Goal: Task Accomplishment & Management: Manage account settings

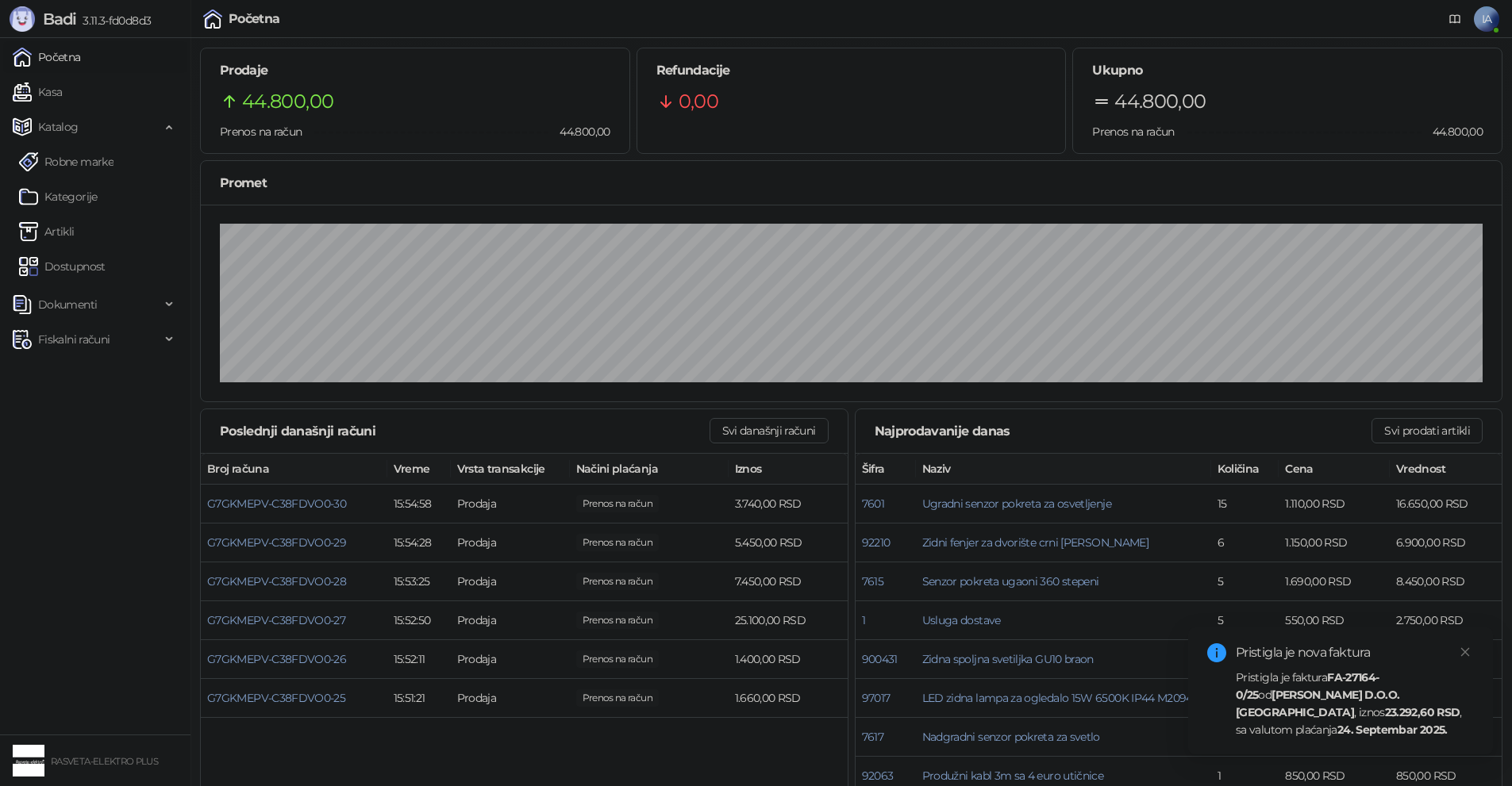
click at [1398, 721] on div "Pristigla je faktura FA-27164-0/25 od [PERSON_NAME] D.O.O. Kruševac , iznos 23.…" at bounding box center [1354, 704] width 238 height 70
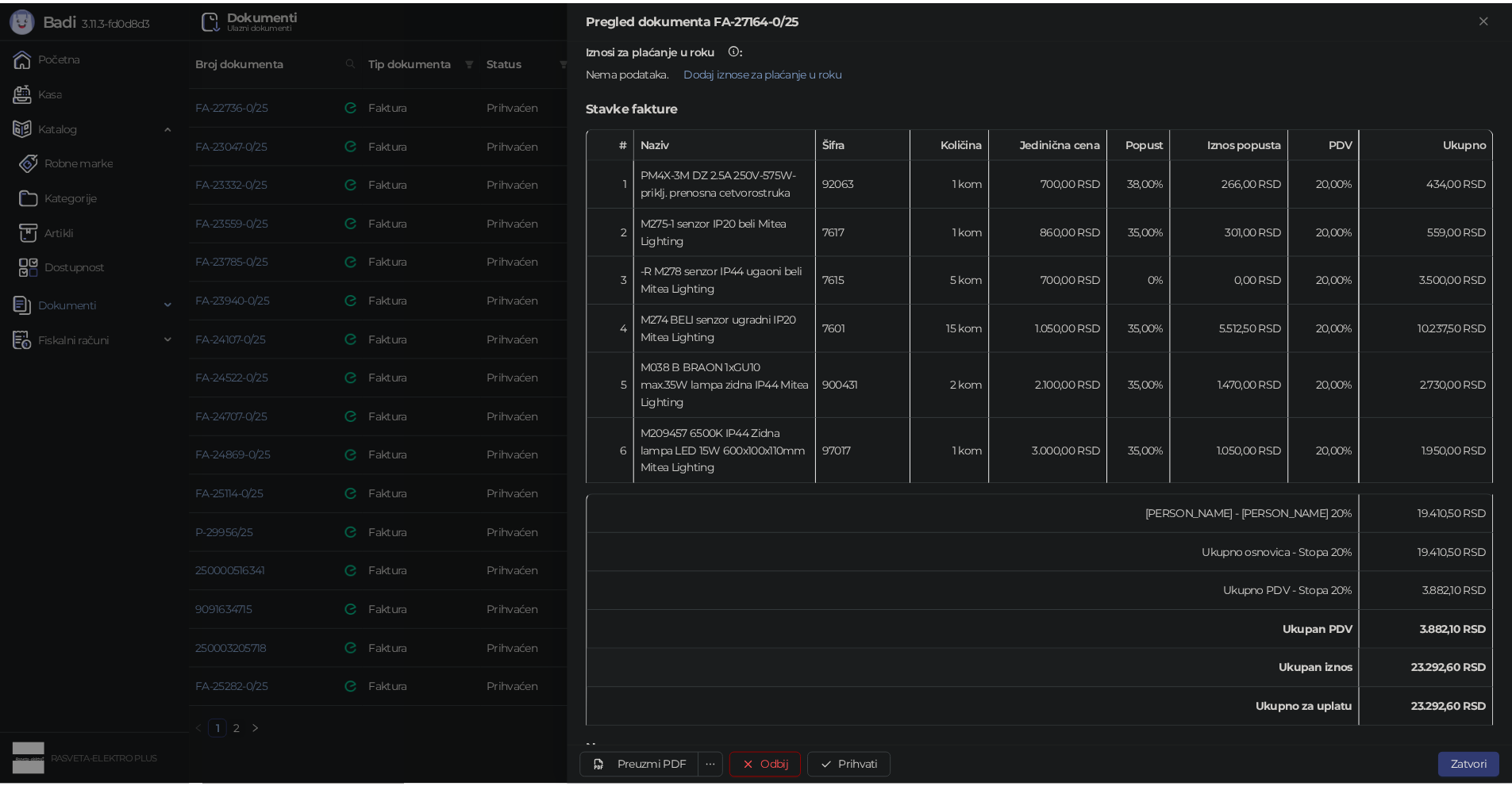
scroll to position [179, 0]
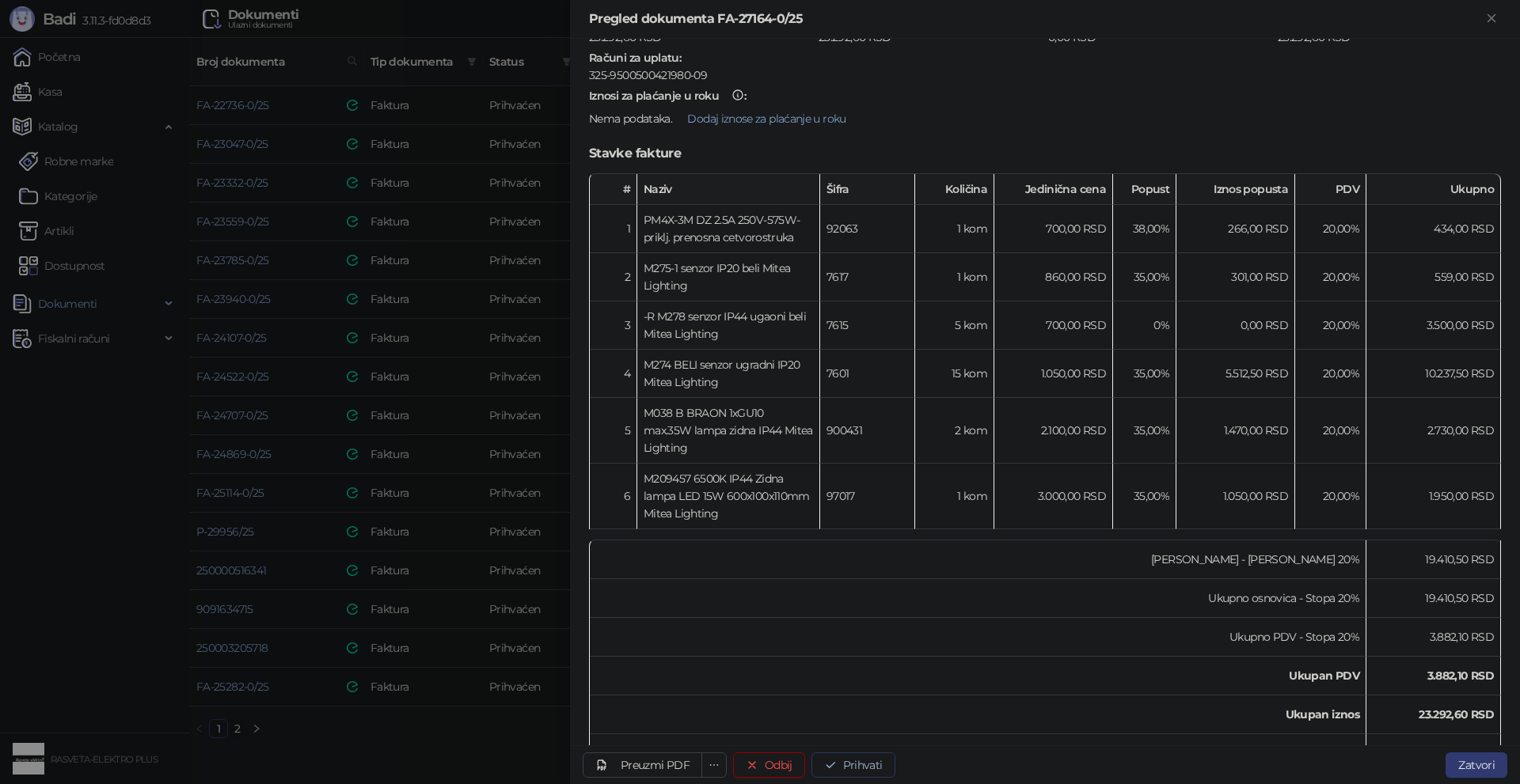
click at [858, 768] on button "Prihvati" at bounding box center [853, 765] width 84 height 25
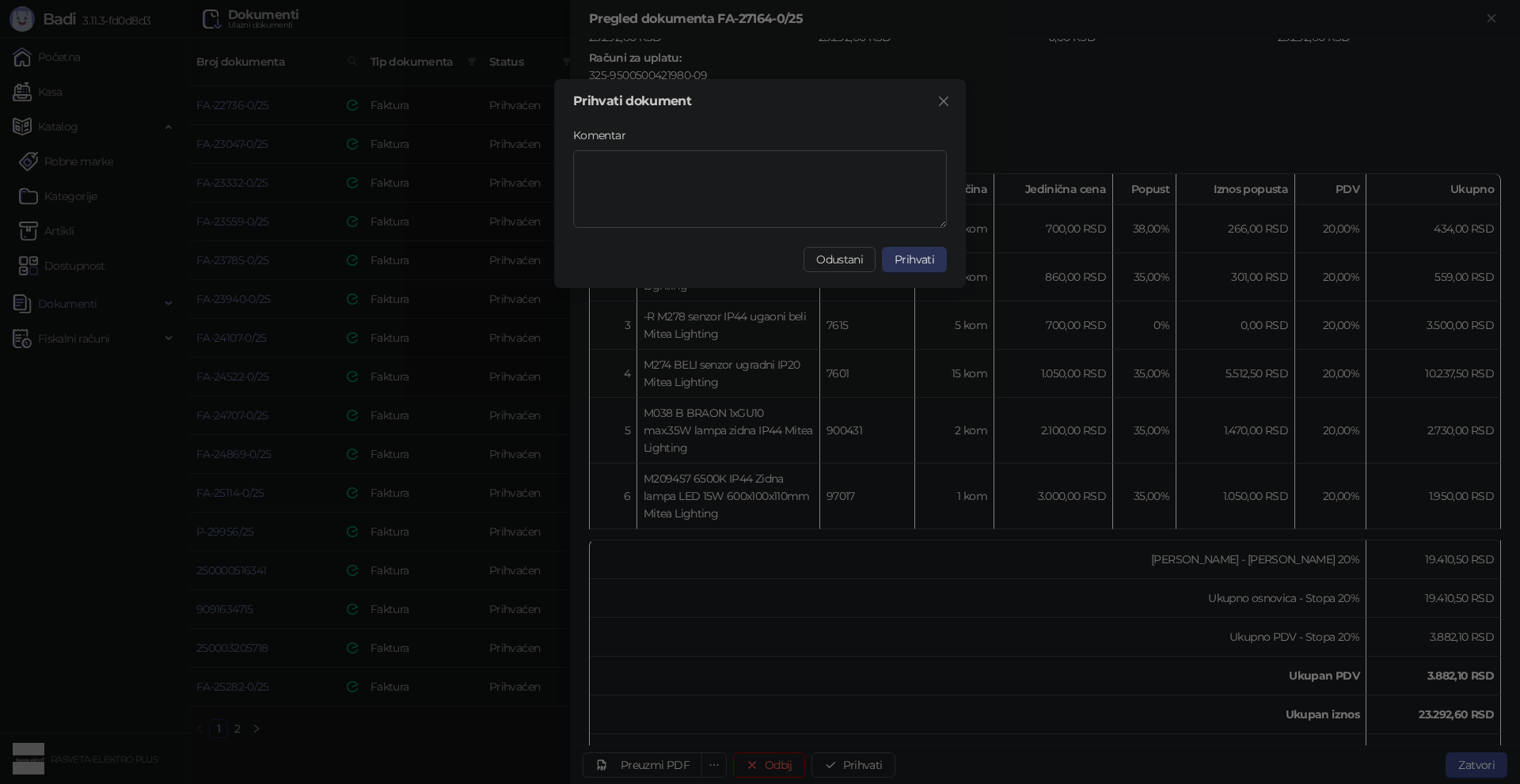
click at [919, 254] on span "Prihvati" at bounding box center [915, 260] width 40 height 14
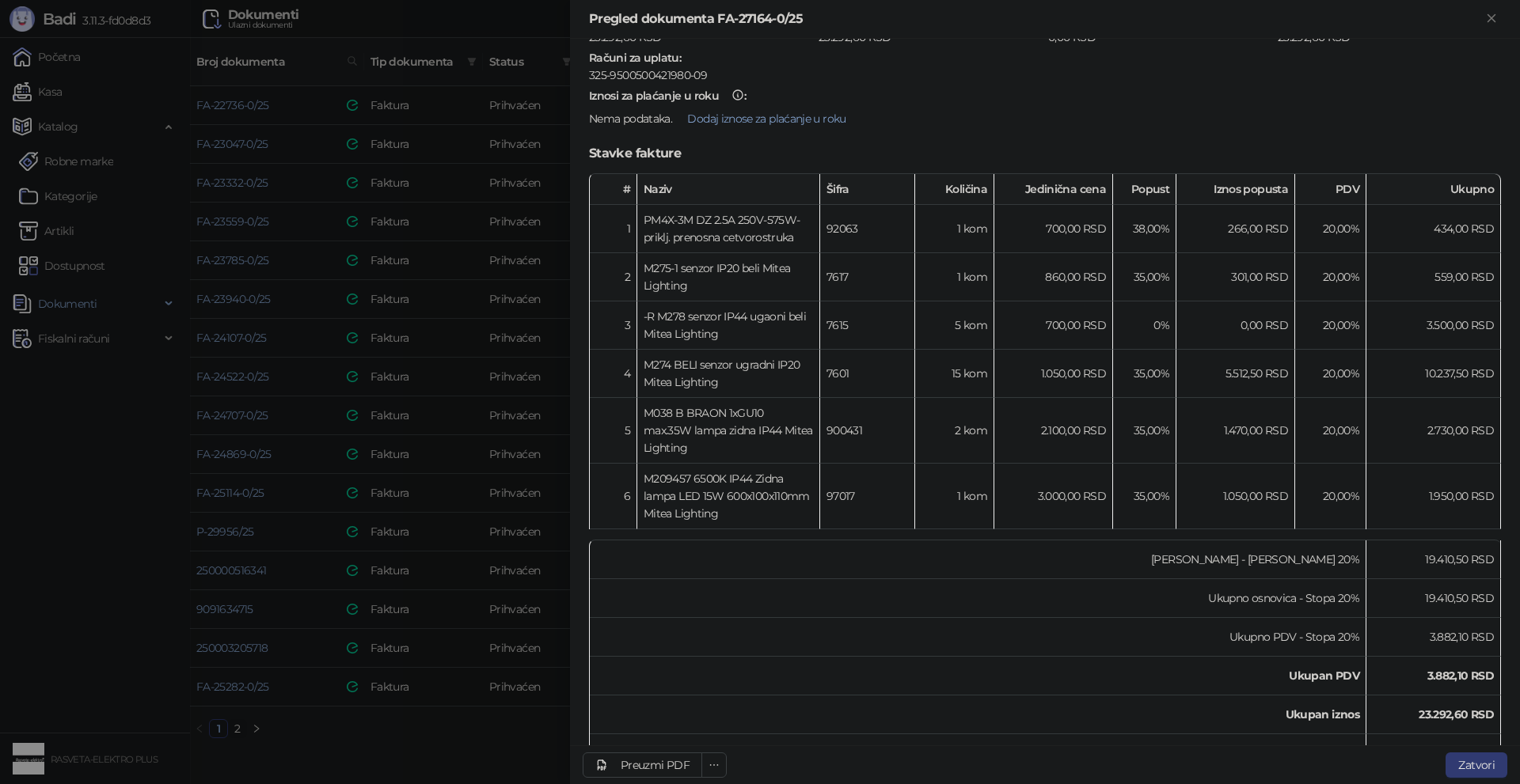
click at [112, 657] on div at bounding box center [760, 392] width 1520 height 784
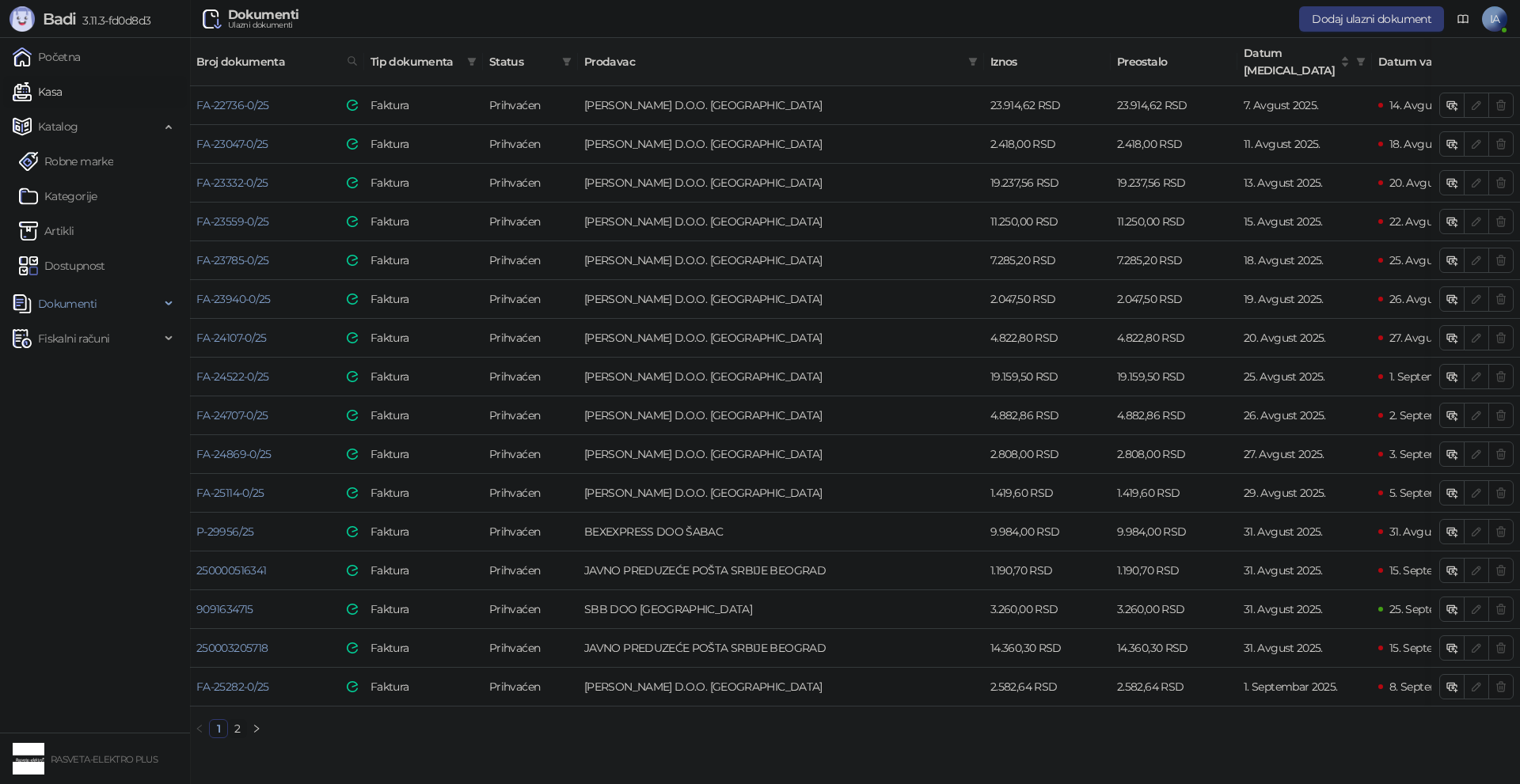
click at [62, 79] on link "Kasa" at bounding box center [37, 91] width 49 height 32
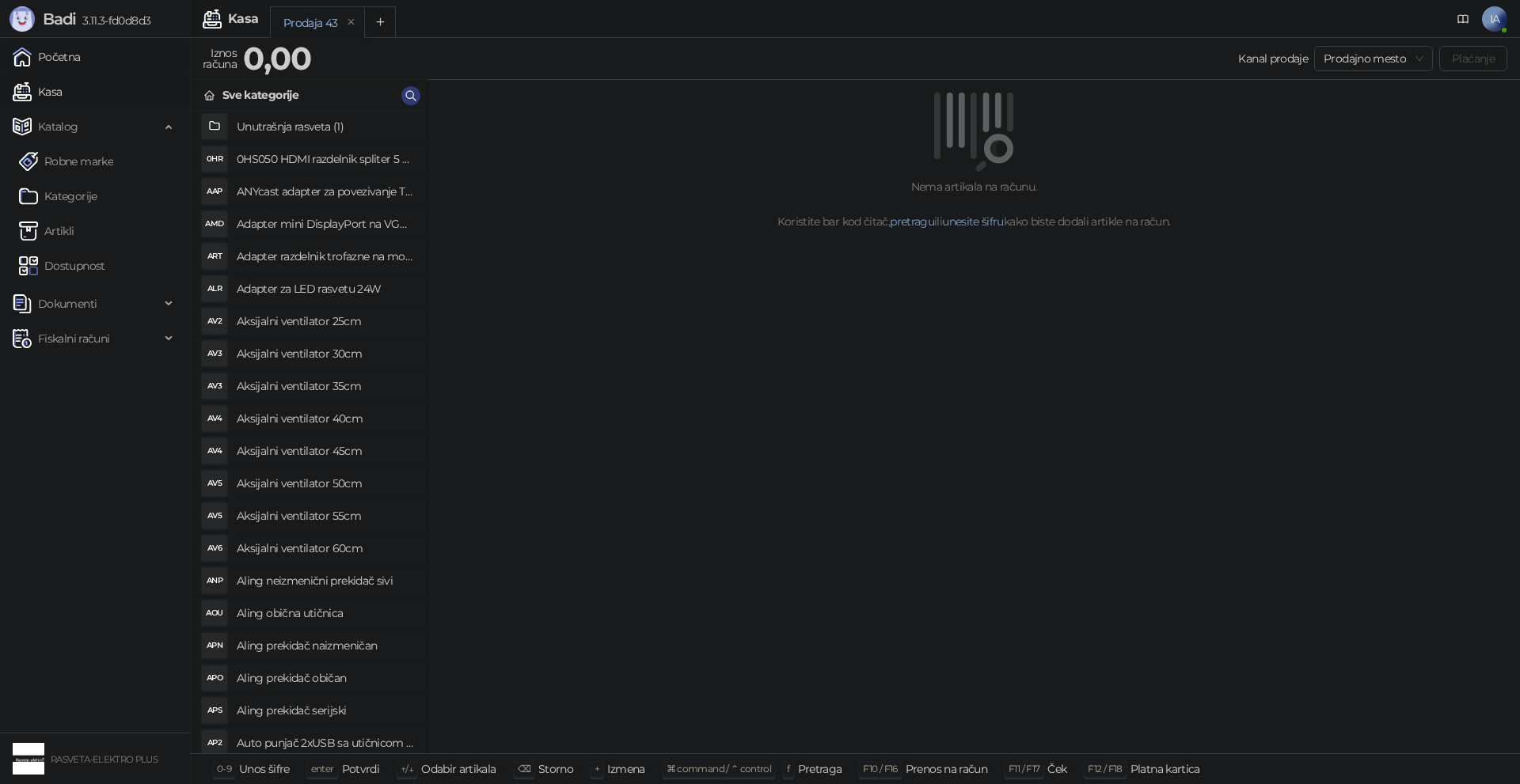
click at [81, 57] on link "Početna" at bounding box center [46, 56] width 68 height 32
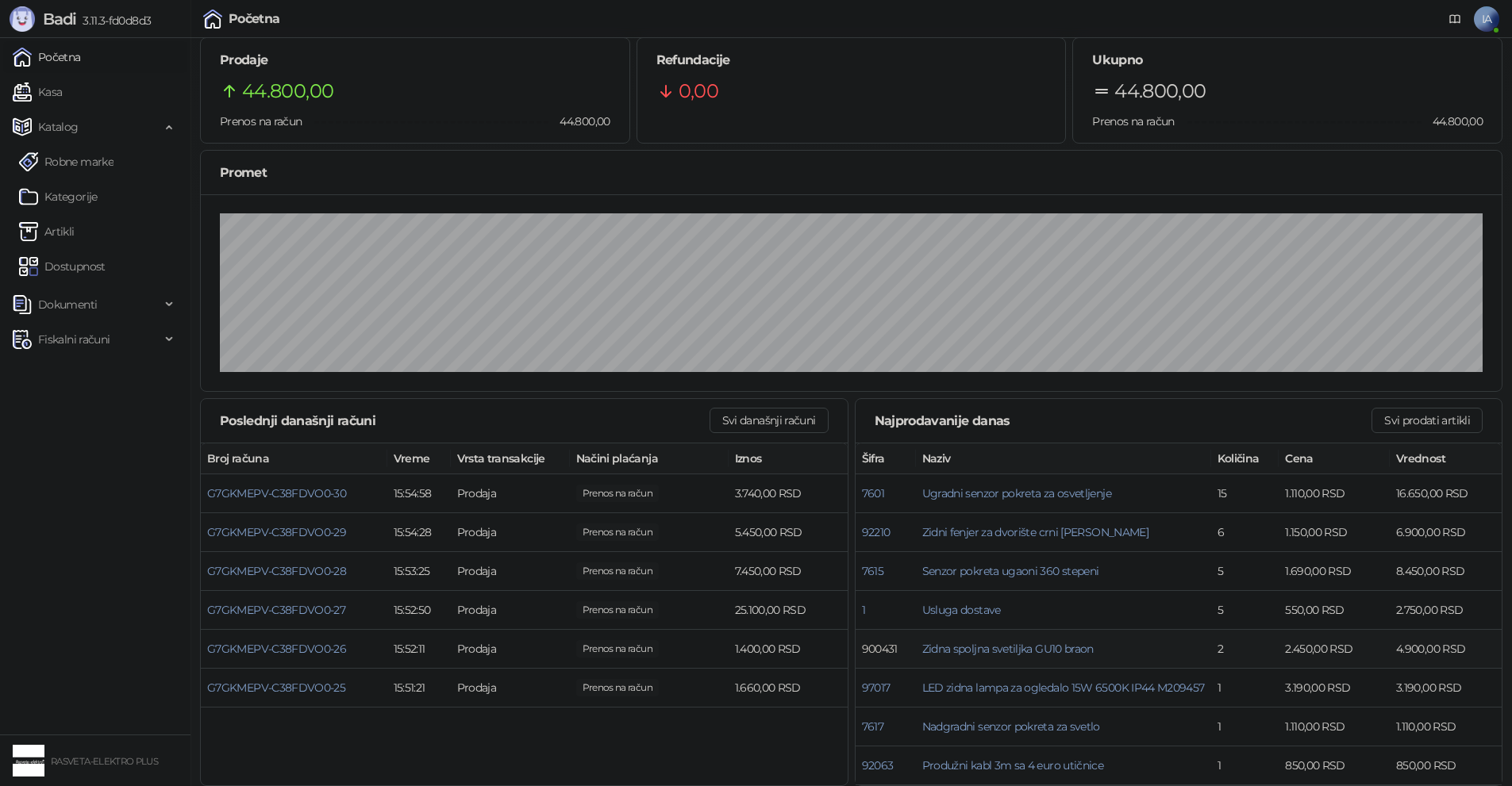
scroll to position [20, 0]
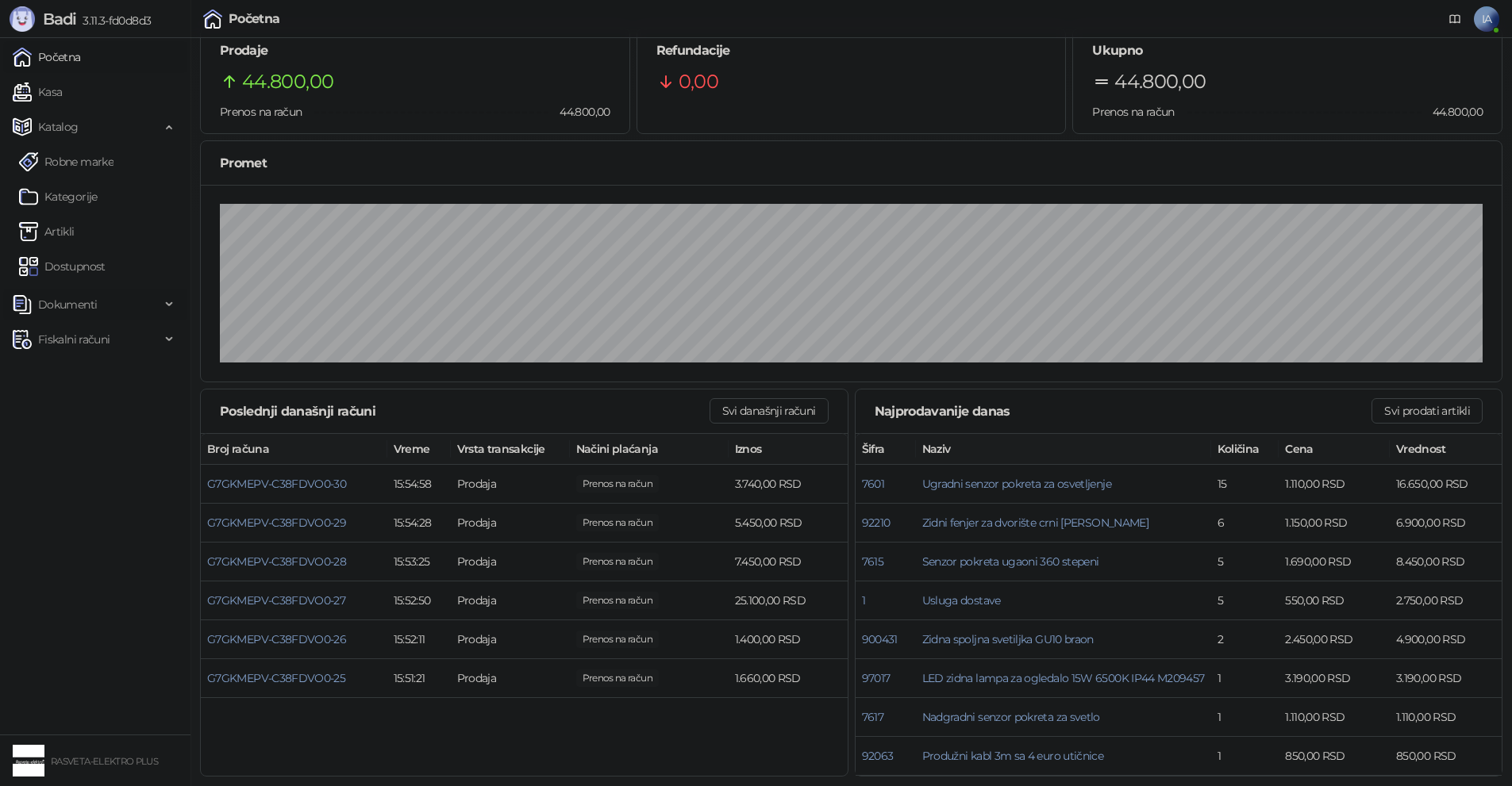
click at [98, 300] on span "Dokumenti" at bounding box center [86, 304] width 148 height 32
click at [99, 271] on link "Dostupnost" at bounding box center [62, 266] width 86 height 32
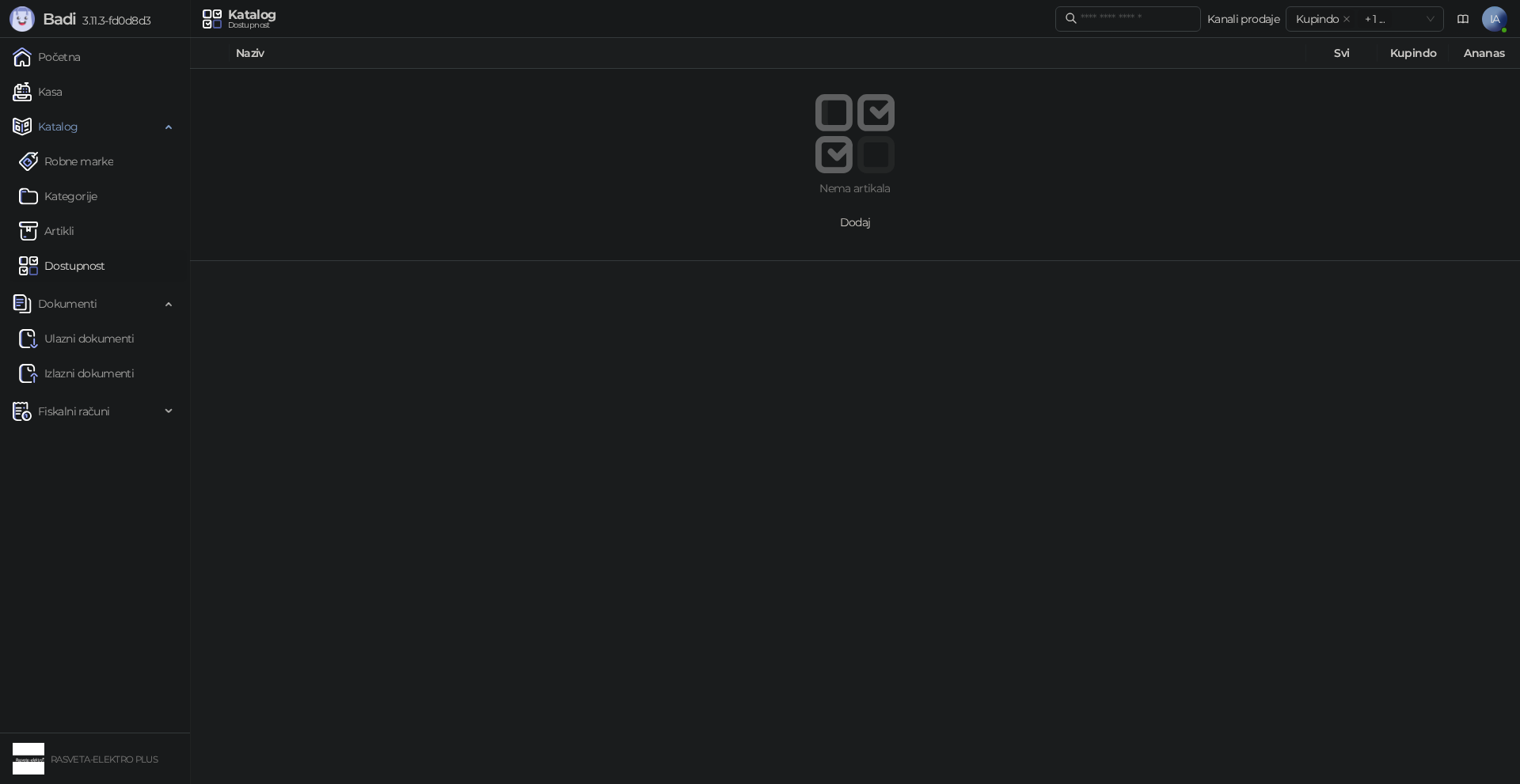
click at [864, 220] on span "Dodaj" at bounding box center [855, 222] width 31 height 14
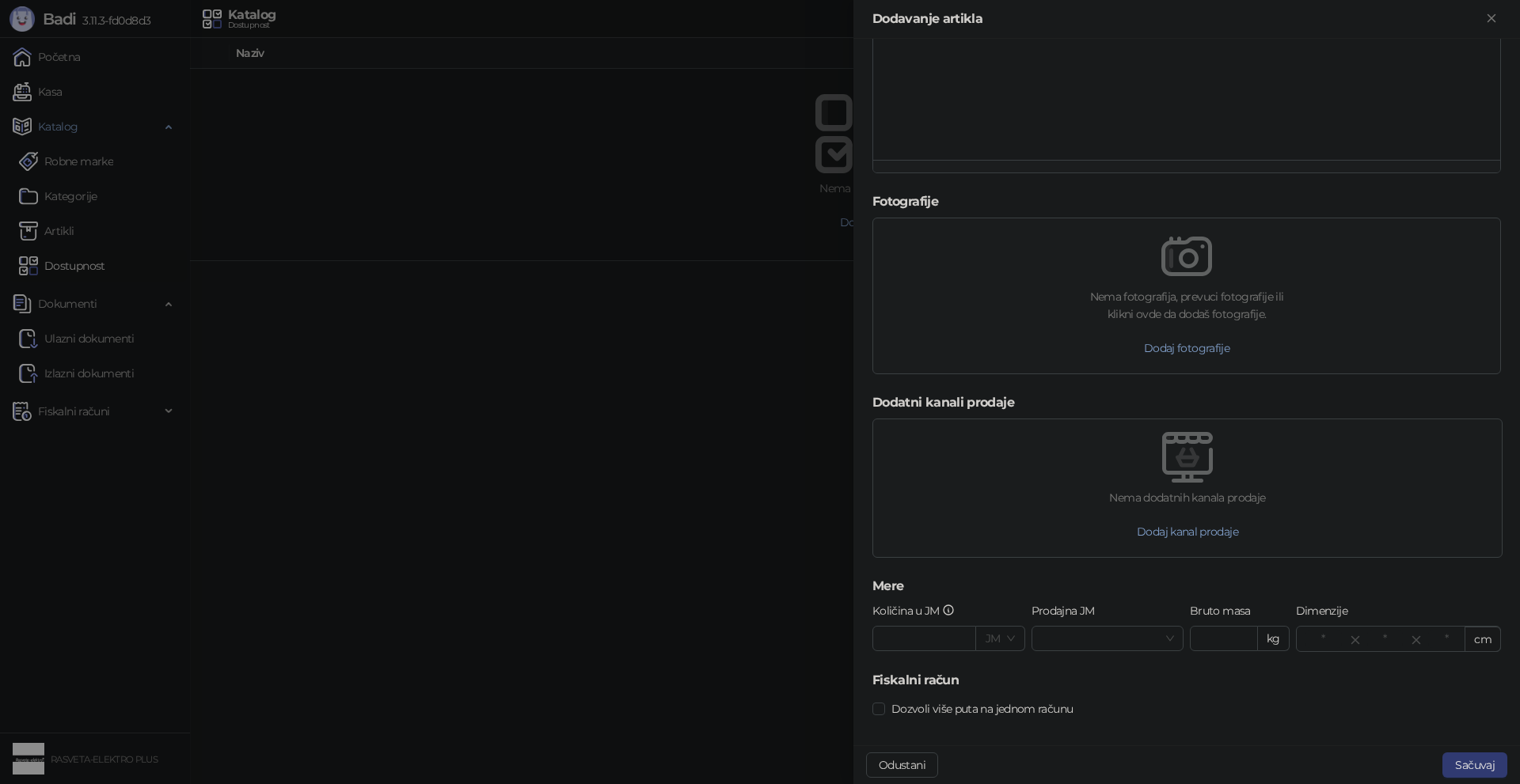
scroll to position [484, 0]
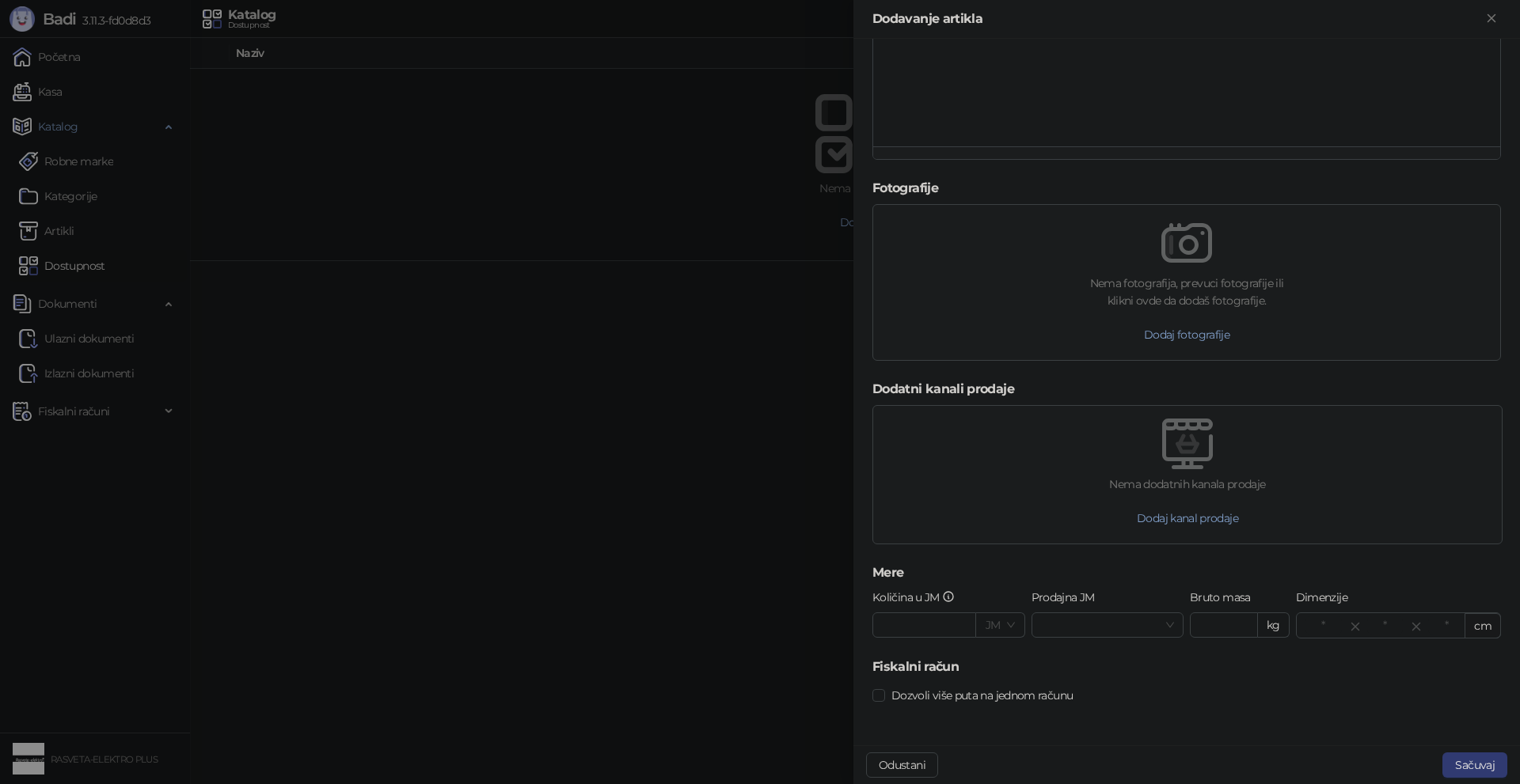
click at [794, 626] on div at bounding box center [760, 392] width 1520 height 784
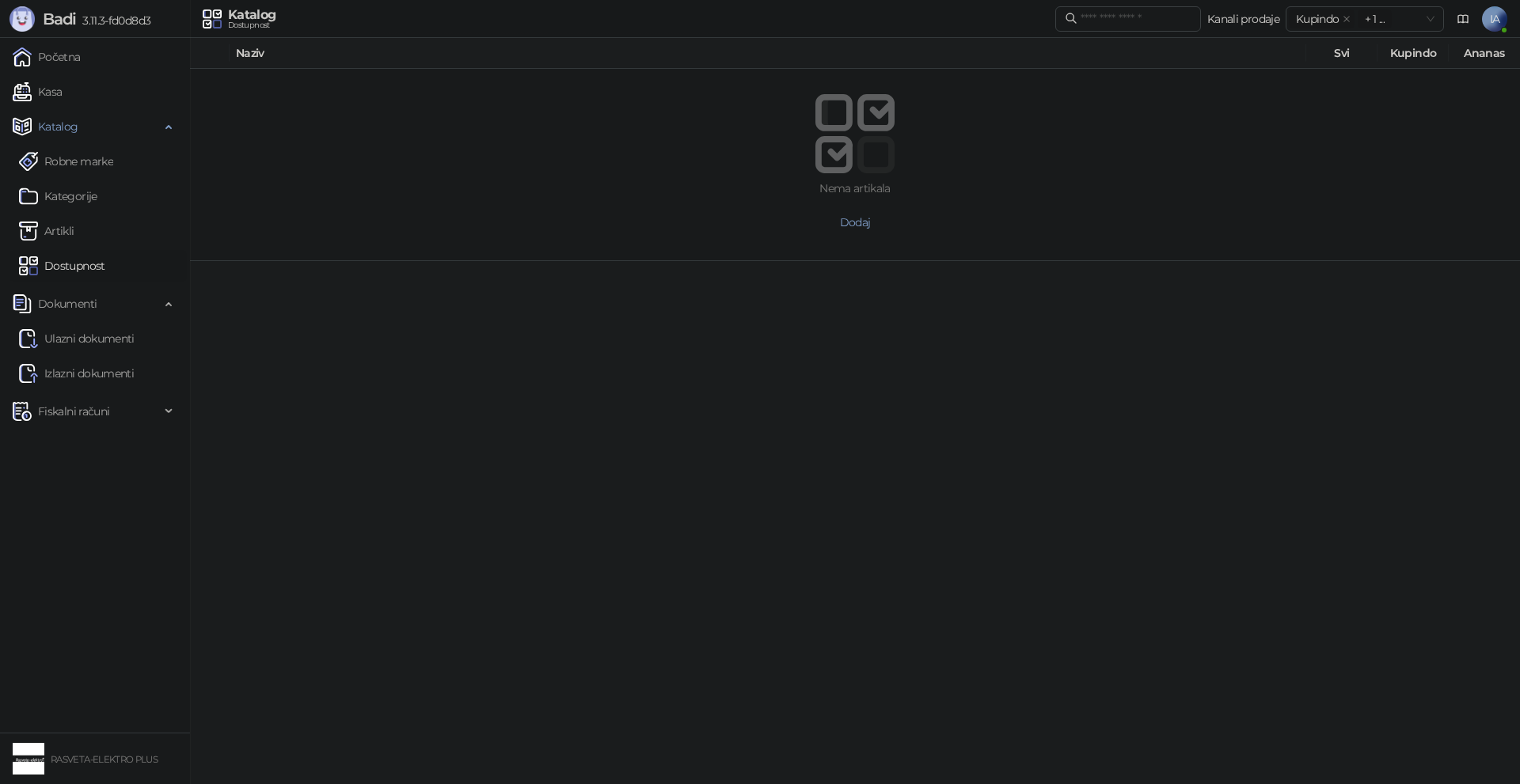
click at [256, 16] on div "Katalog" at bounding box center [252, 15] width 48 height 13
click at [62, 83] on link "Kasa" at bounding box center [37, 91] width 49 height 32
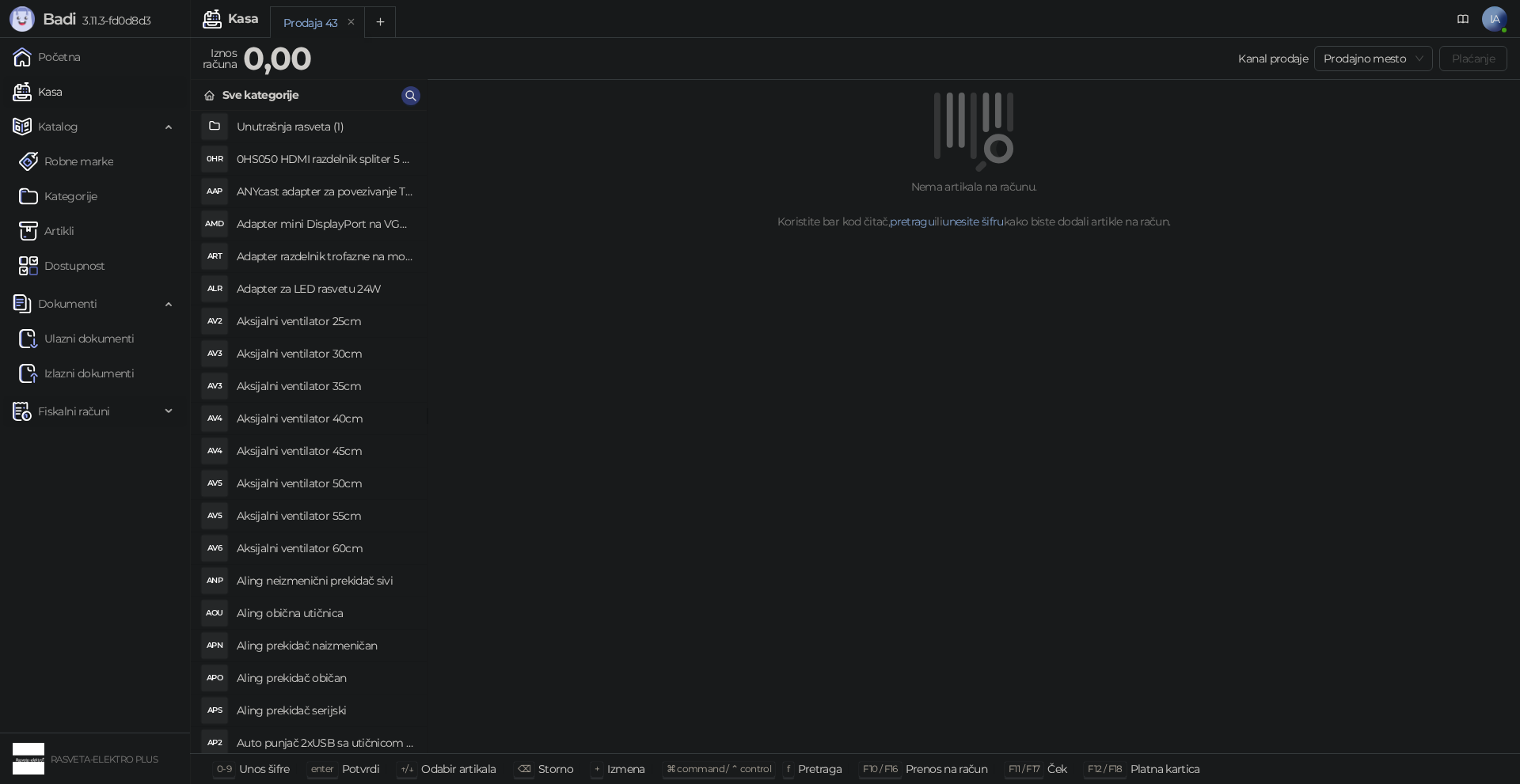
click at [92, 417] on span "Fiskalni računi" at bounding box center [73, 411] width 71 height 32
click at [93, 477] on link "Po danima" at bounding box center [59, 480] width 81 height 32
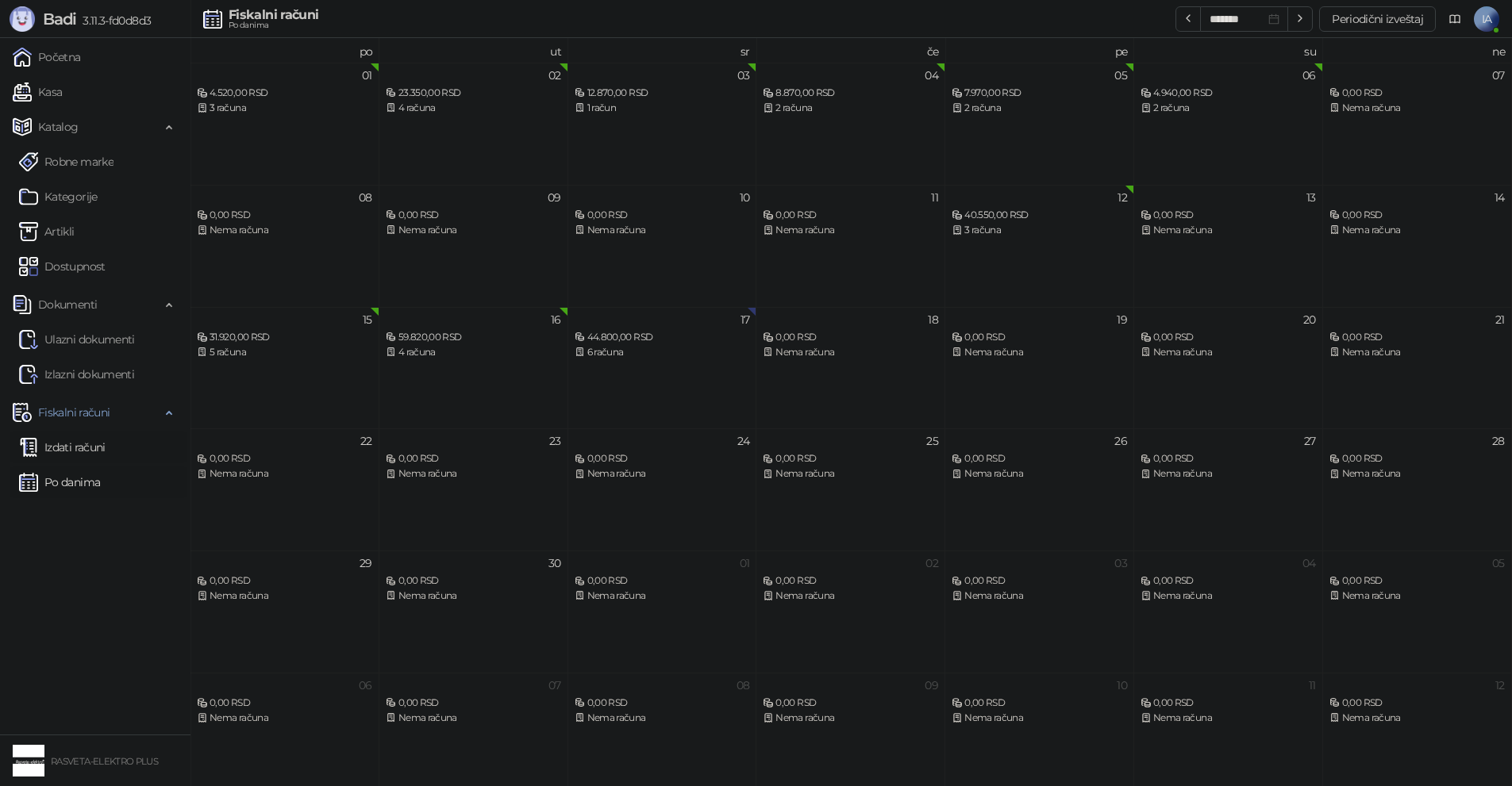
click at [90, 438] on link "Izdati računi" at bounding box center [62, 447] width 86 height 32
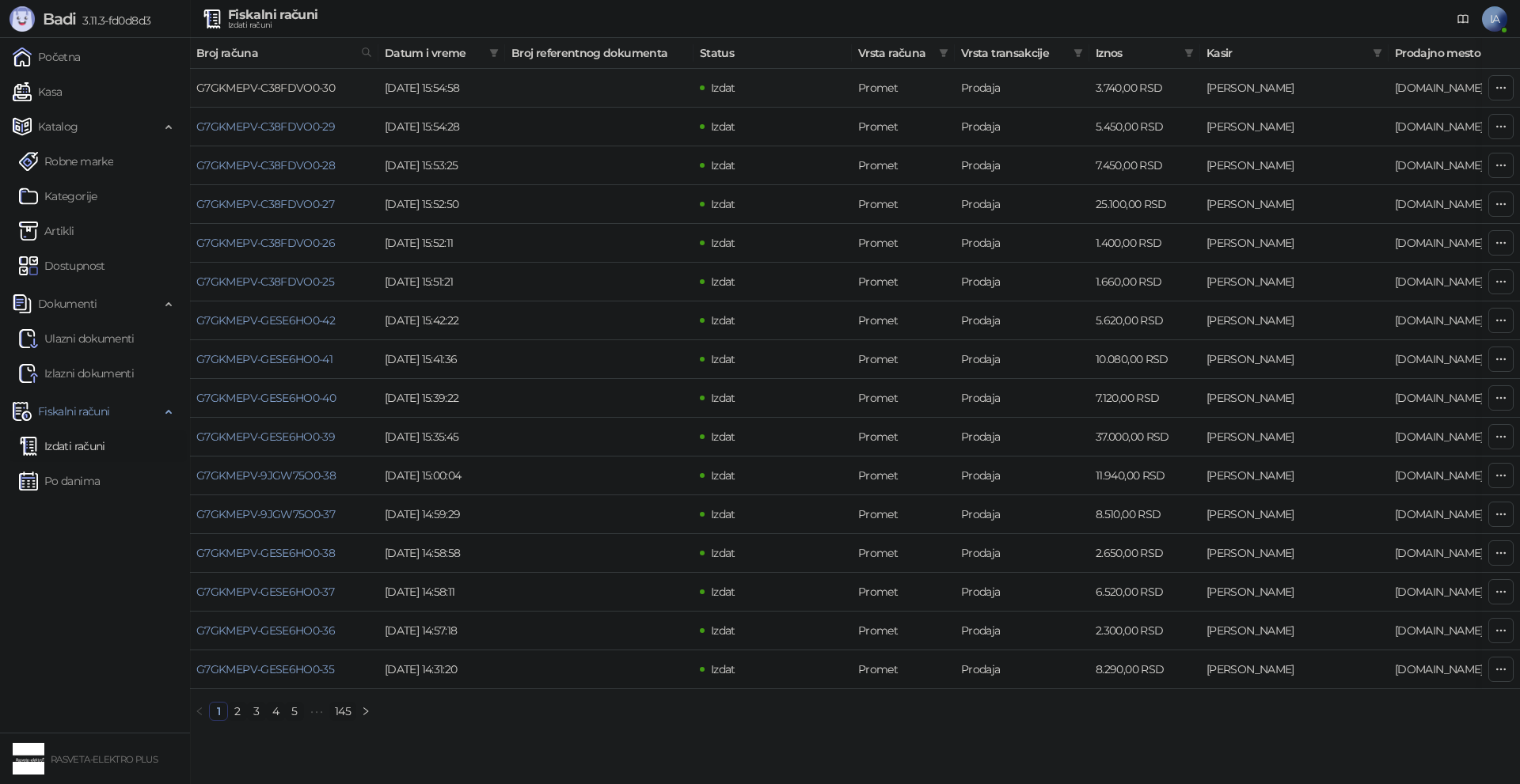
click at [297, 90] on link "G7GKMEPV-C38FDVO0-30" at bounding box center [265, 88] width 138 height 14
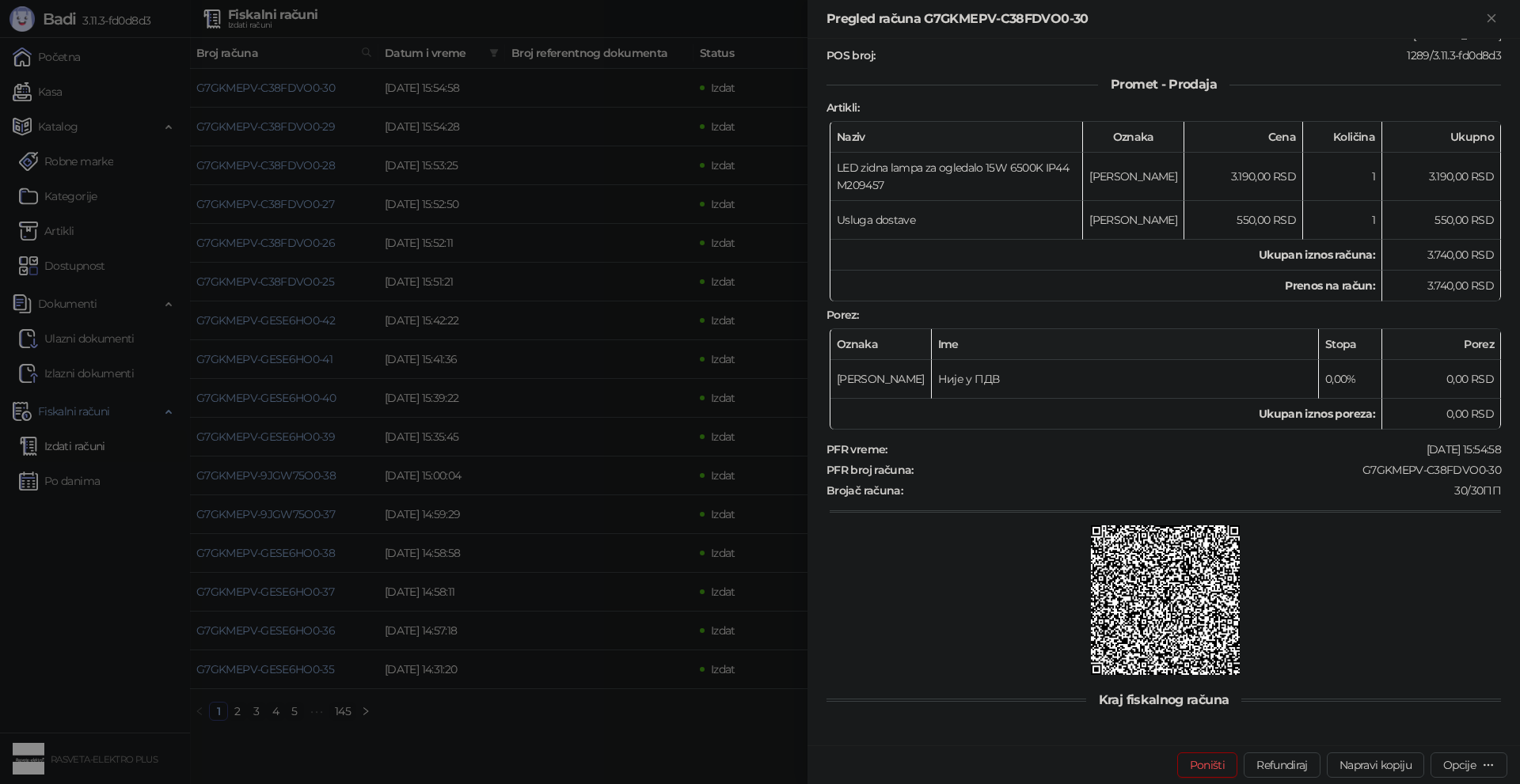
scroll to position [161, 0]
click at [717, 747] on div at bounding box center [760, 392] width 1520 height 784
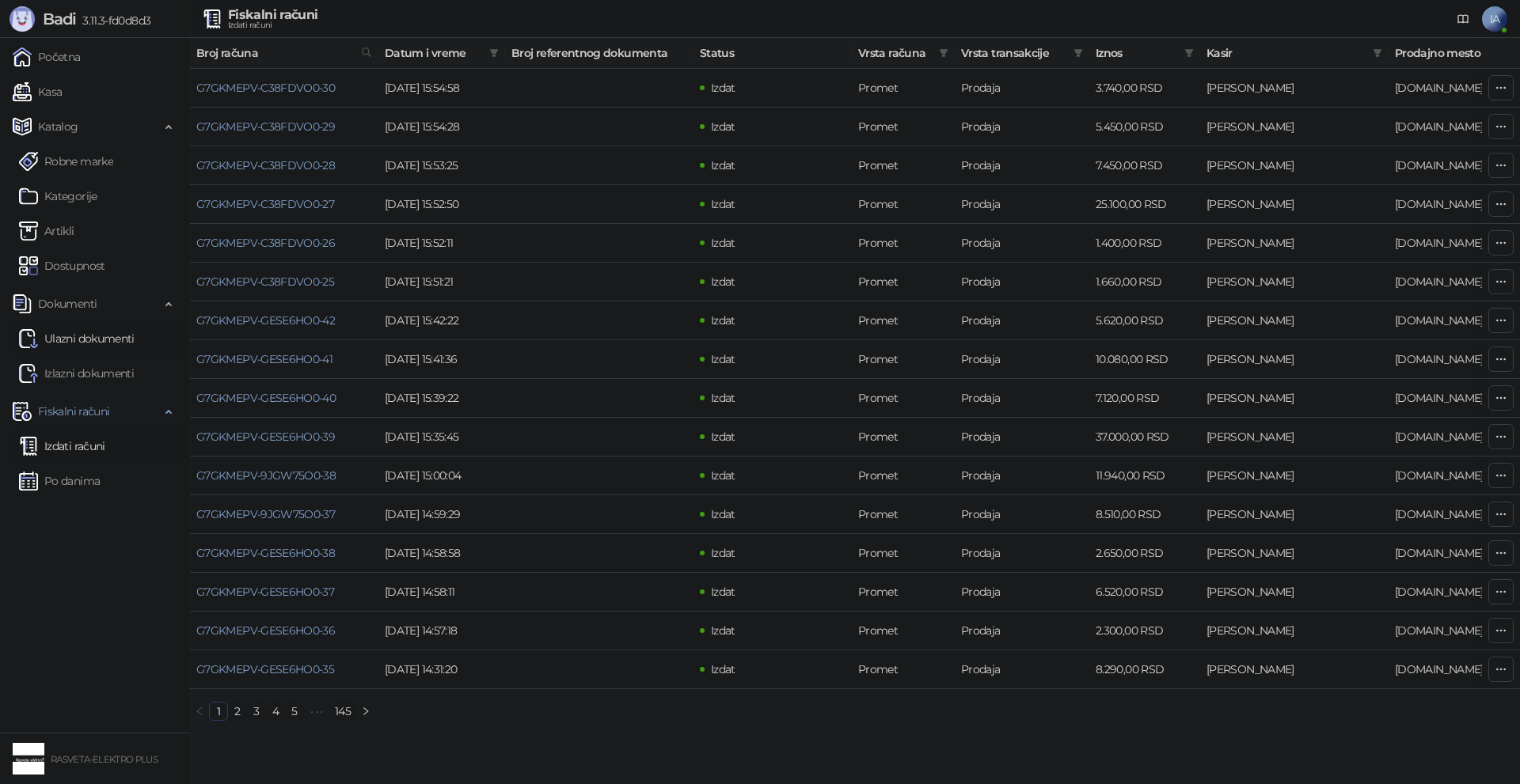
click at [62, 338] on link "Ulazni dokumenti" at bounding box center [77, 338] width 116 height 32
